Goal: Information Seeking & Learning: Learn about a topic

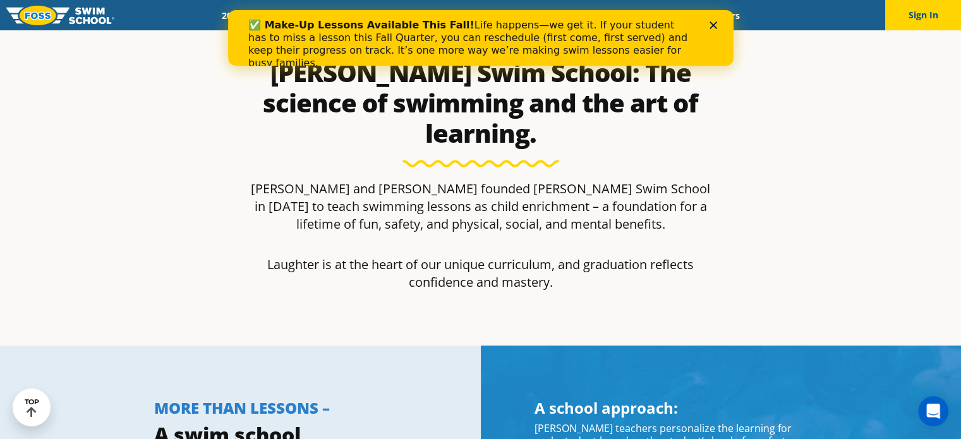
click at [712, 23] on icon "Close" at bounding box center [713, 25] width 8 height 8
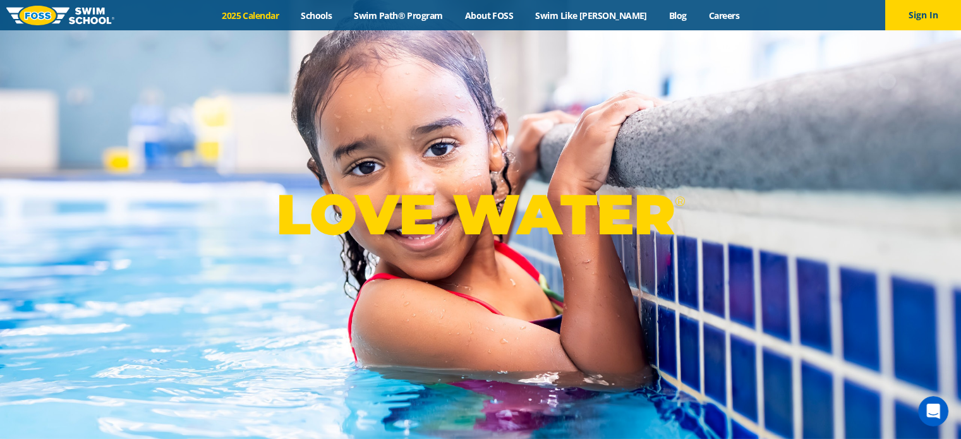
click at [258, 13] on link "2025 Calendar" at bounding box center [250, 15] width 79 height 12
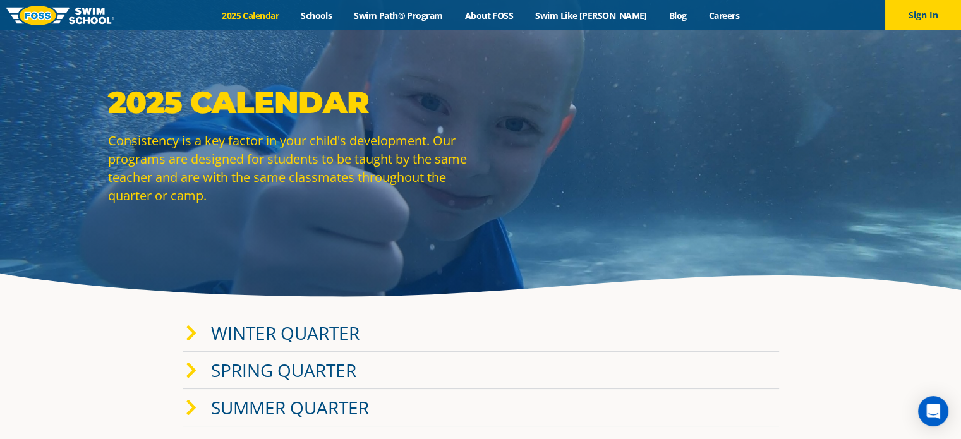
click at [186, 336] on icon at bounding box center [191, 334] width 11 height 18
